Goal: Task Accomplishment & Management: Use online tool/utility

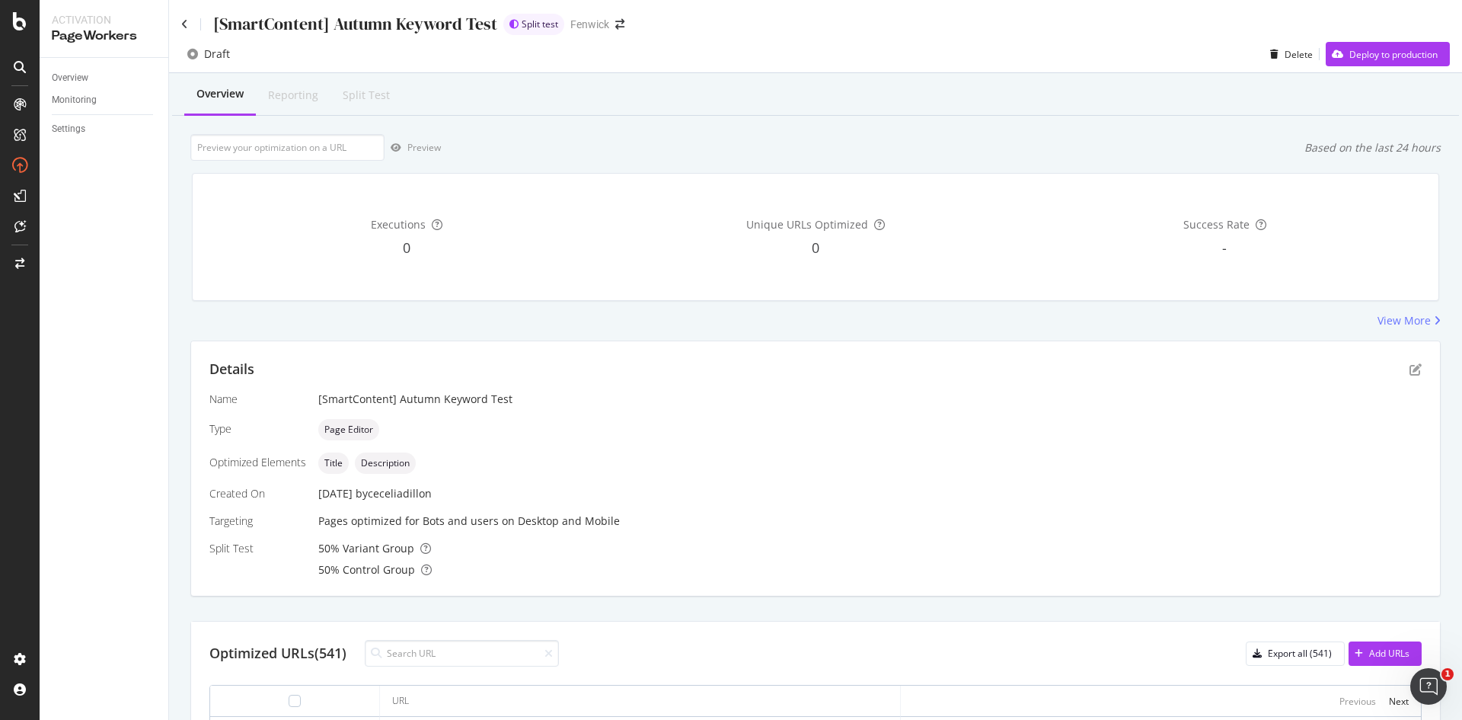
click at [192, 21] on div "[SmartContent] Autumn Keyword Test" at bounding box center [339, 24] width 316 height 24
click at [420, 66] on div "Draft Delete Deploy to production" at bounding box center [815, 57] width 1293 height 30
click at [1354, 66] on button "Deploy to production" at bounding box center [1388, 54] width 124 height 24
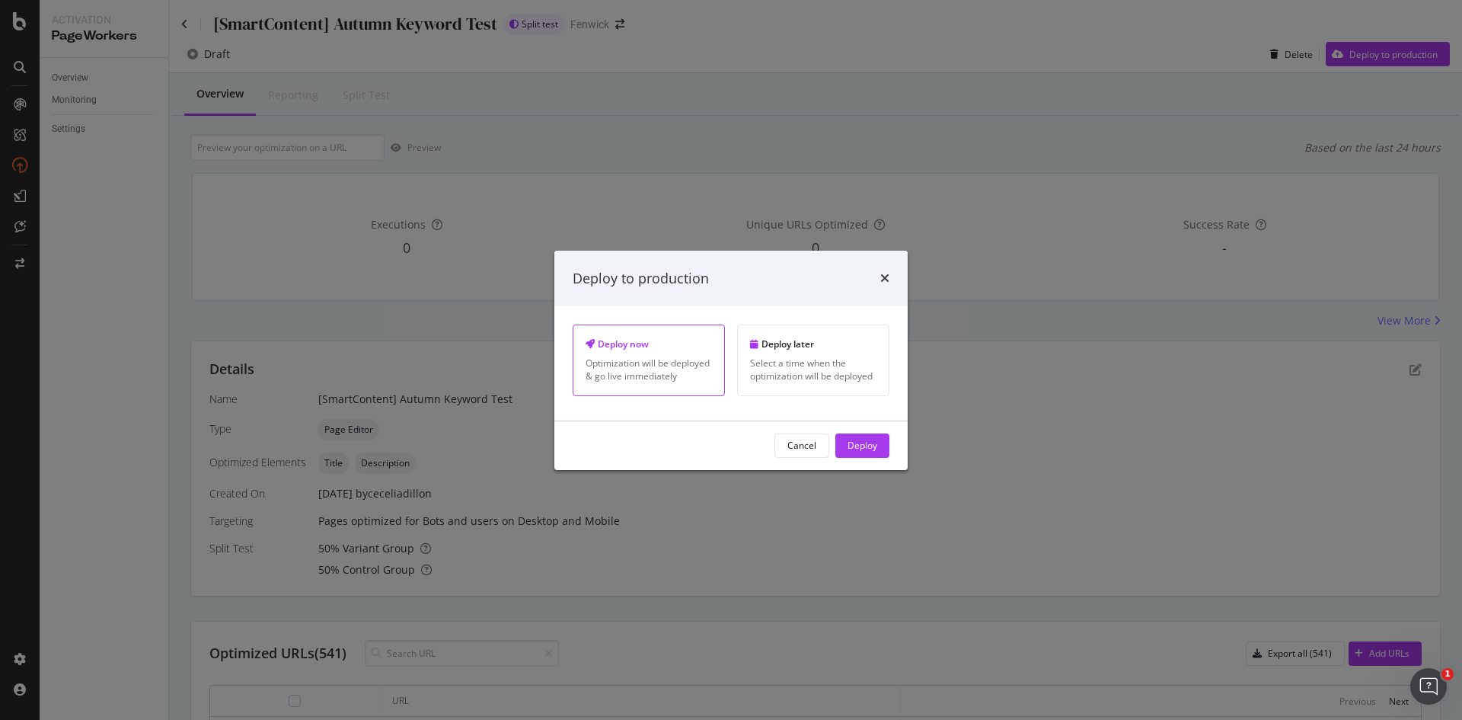
click at [870, 458] on div "Cancel Deploy" at bounding box center [730, 445] width 353 height 49
click at [863, 444] on div "Deploy" at bounding box center [862, 445] width 30 height 13
